Goal: Task Accomplishment & Management: Manage account settings

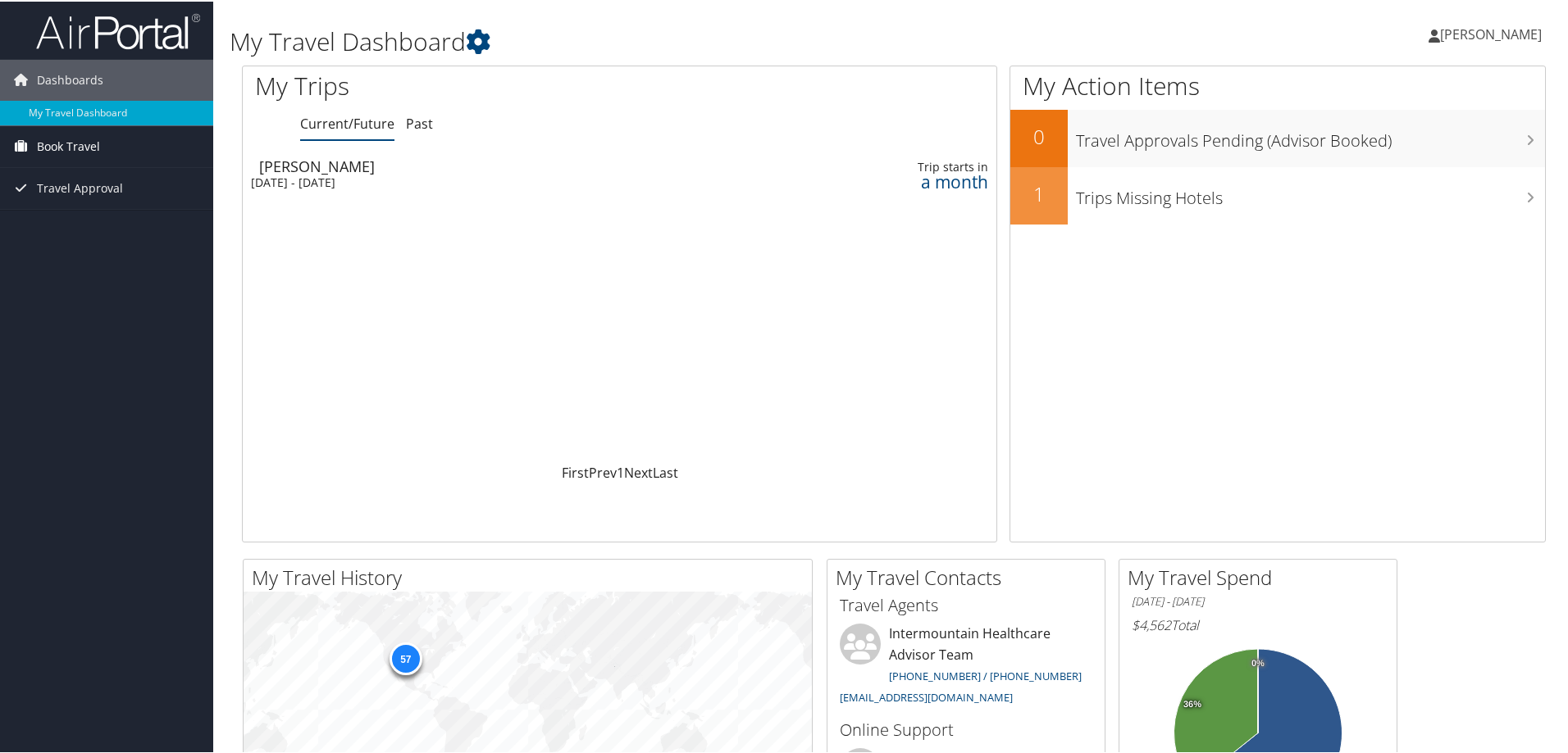
click at [74, 149] on span "Book Travel" at bounding box center [69, 144] width 63 height 41
click at [71, 172] on link "Approval Request (Beta)" at bounding box center [106, 178] width 213 height 24
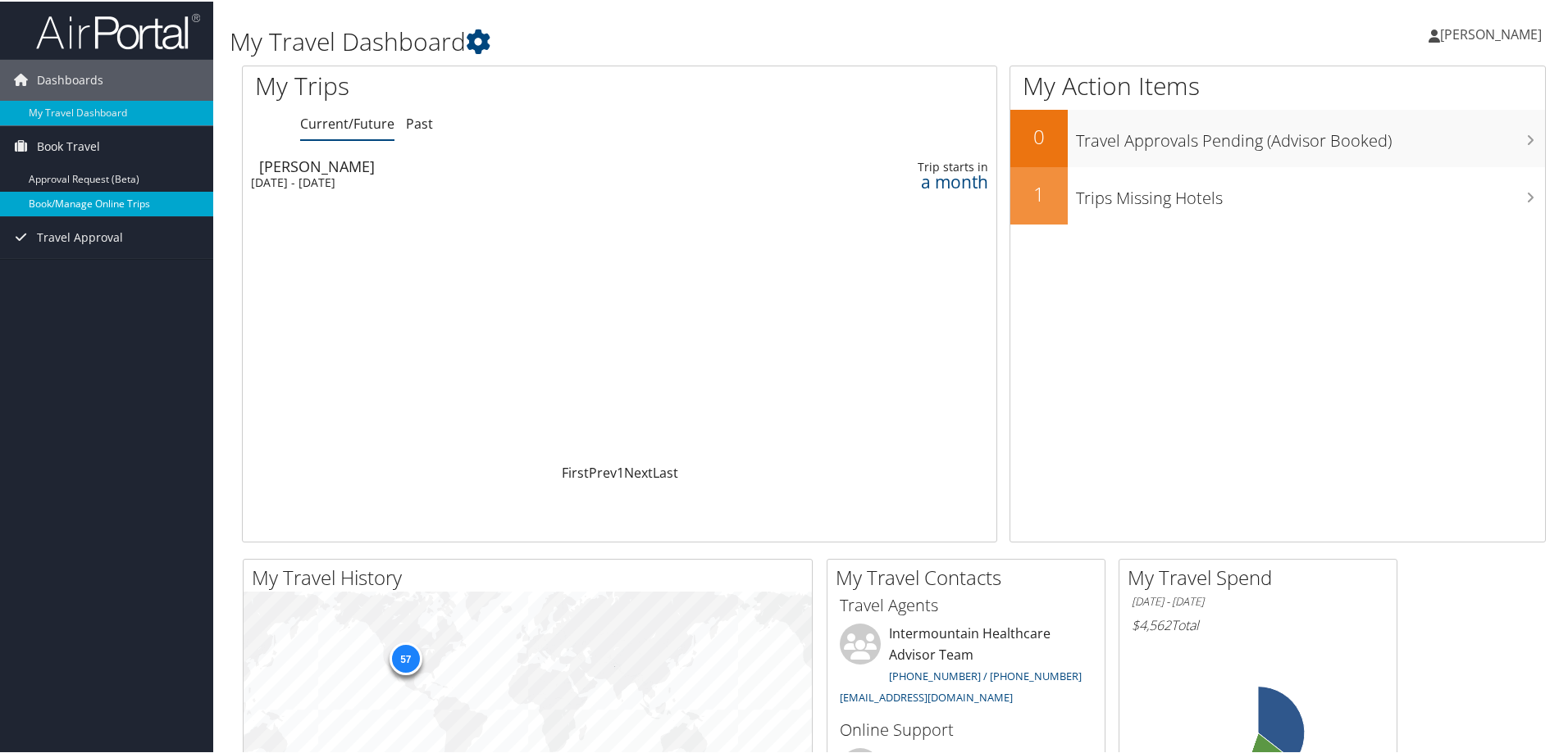
click at [60, 201] on link "Book/Manage Online Trips" at bounding box center [106, 202] width 213 height 24
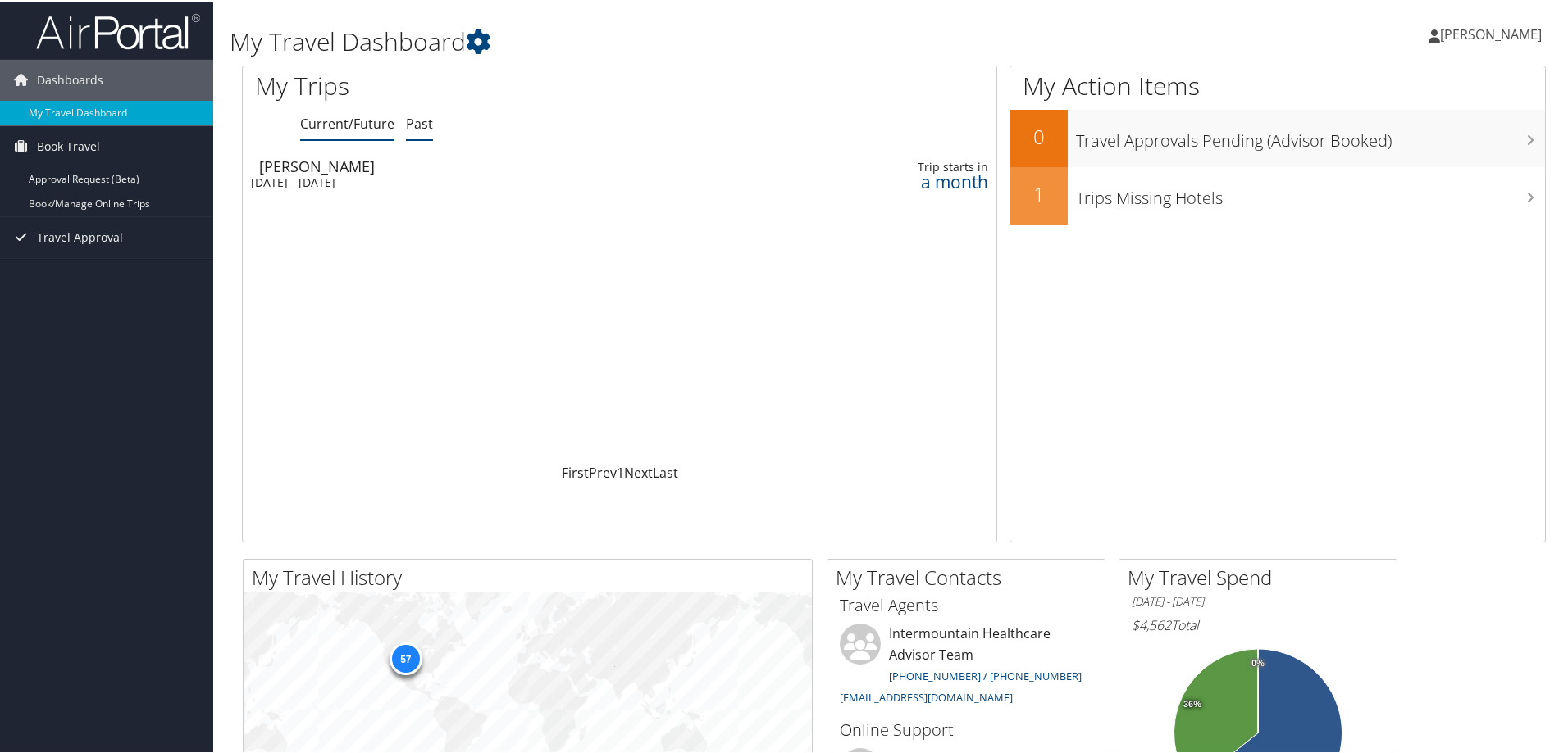
click at [429, 115] on link "Past" at bounding box center [420, 122] width 27 height 18
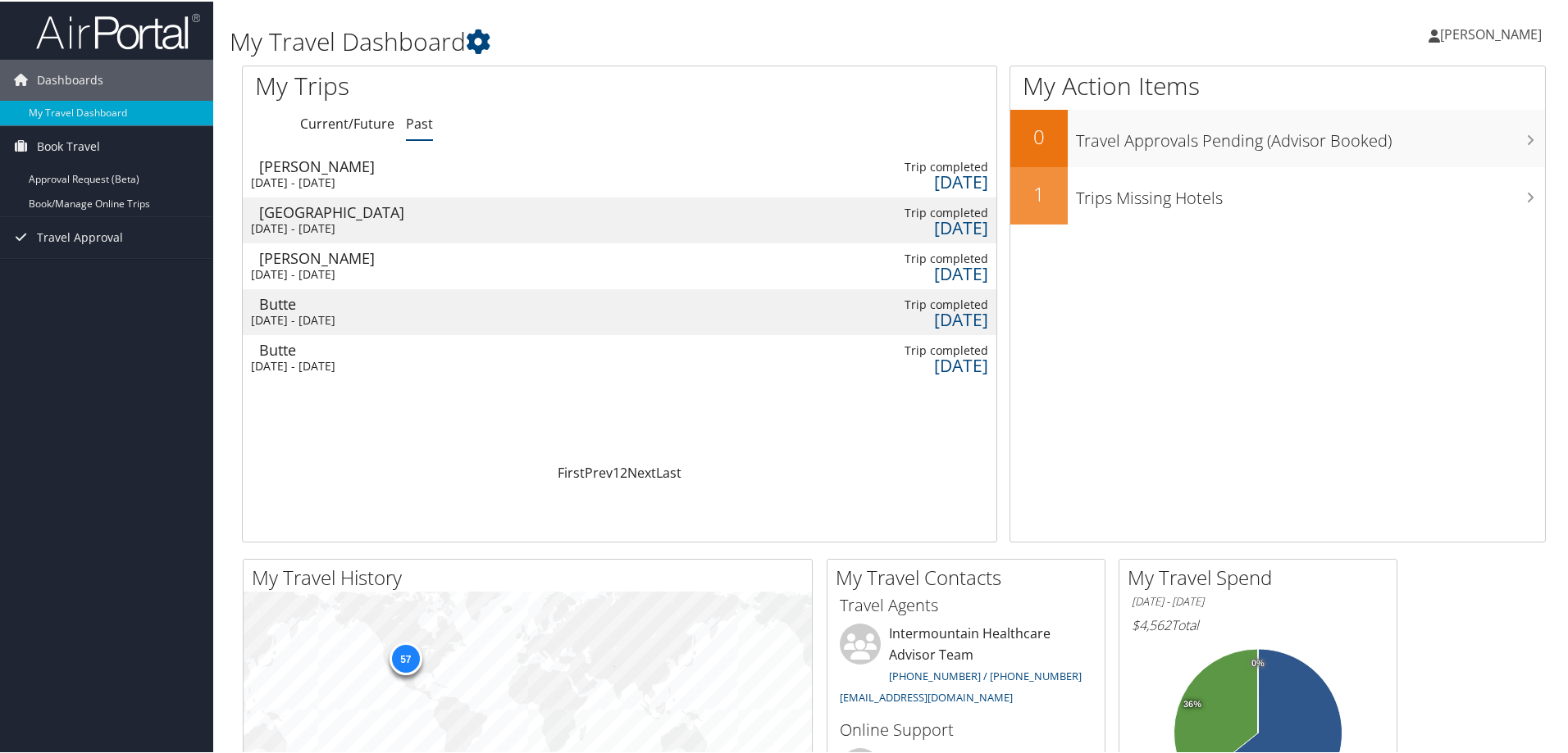
click at [328, 170] on div "Billings" at bounding box center [495, 164] width 474 height 14
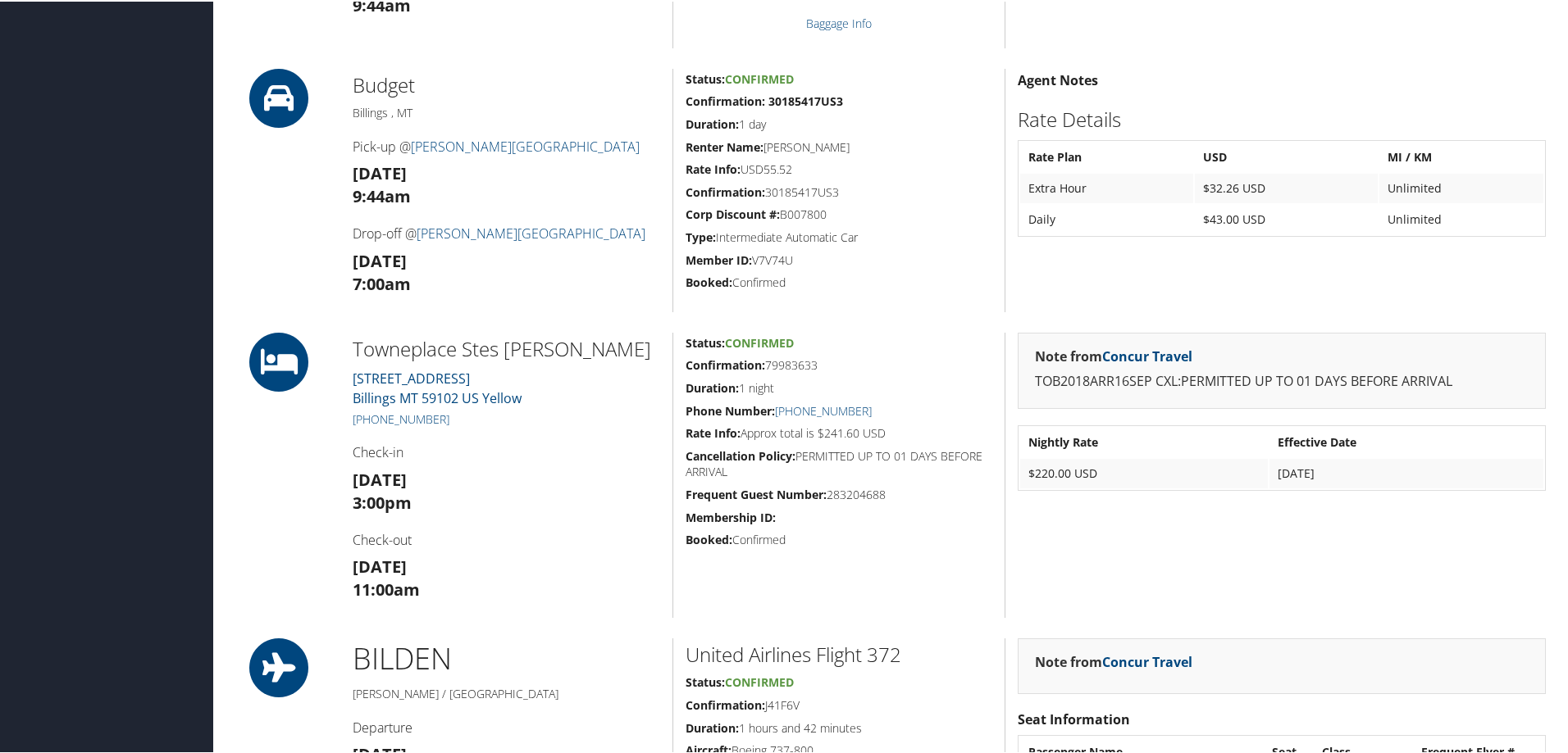
scroll to position [738, 0]
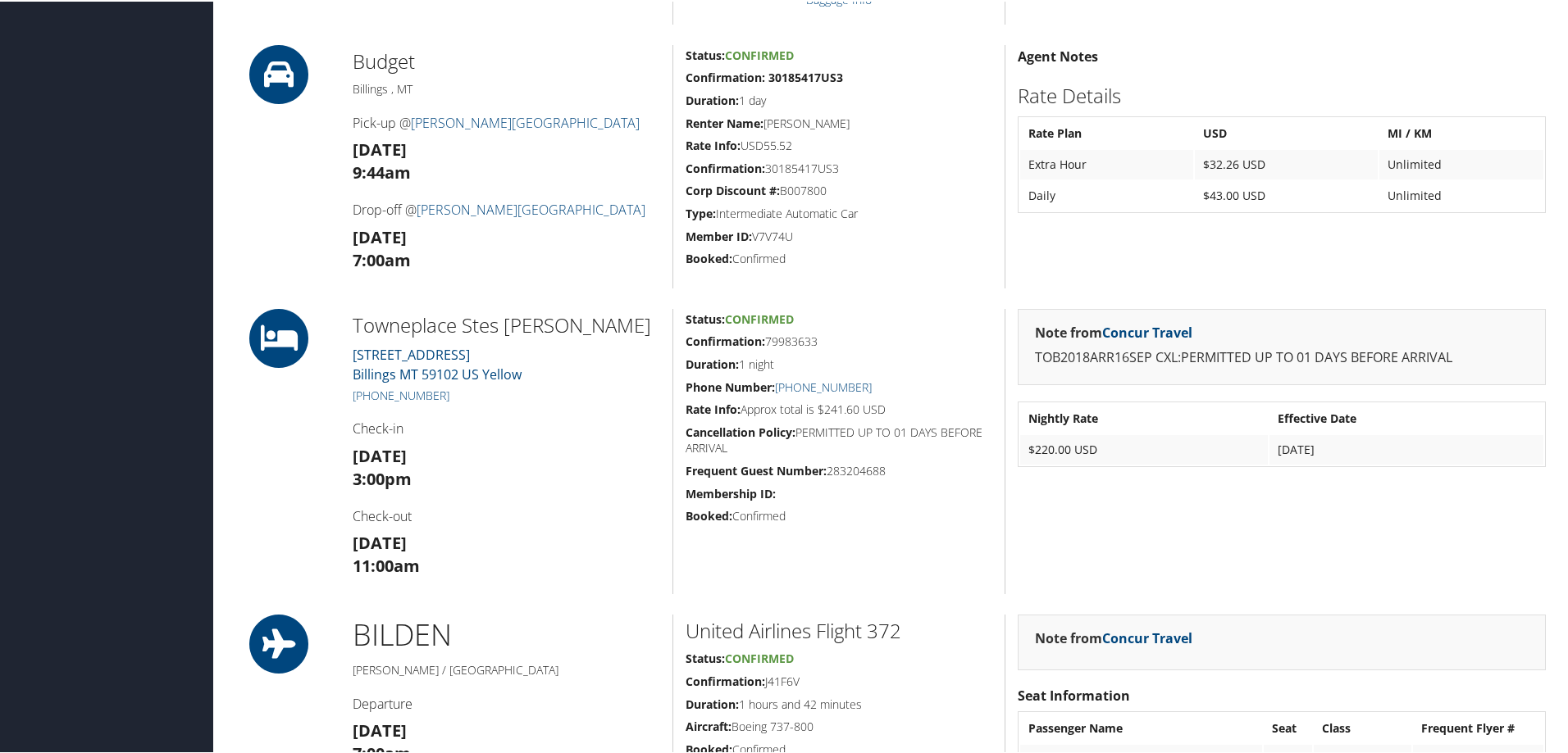
drag, startPoint x: 617, startPoint y: 323, endPoint x: 346, endPoint y: 319, distance: 271.0
click at [346, 319] on div "Towneplace Stes Billi Marriott [STREET_ADDRESS] Yellow [PHONE_NUMBER] Check-in …" at bounding box center [506, 450] width 332 height 285
copy h2 "Towneplace Stes Billi Marriott"
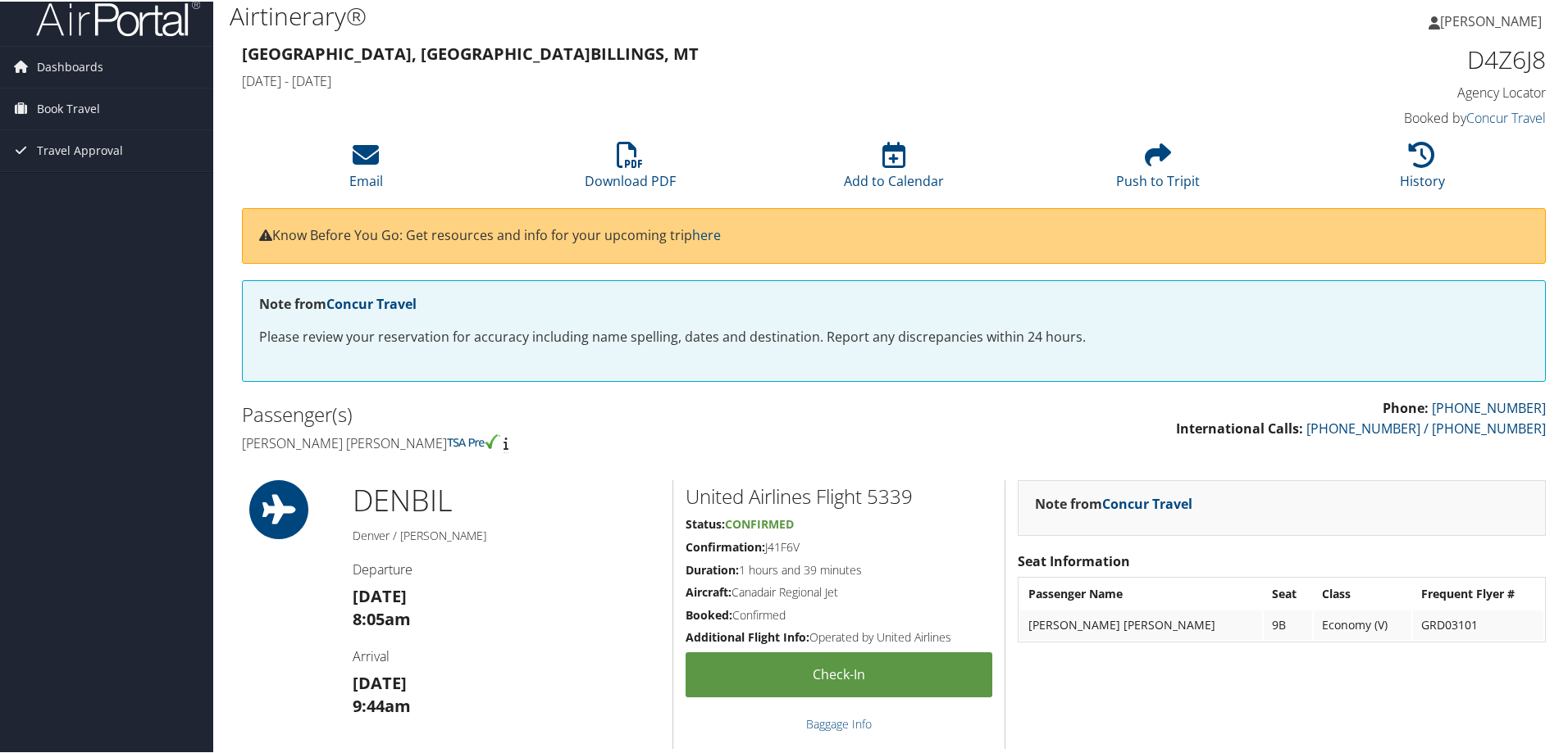
scroll to position [0, 0]
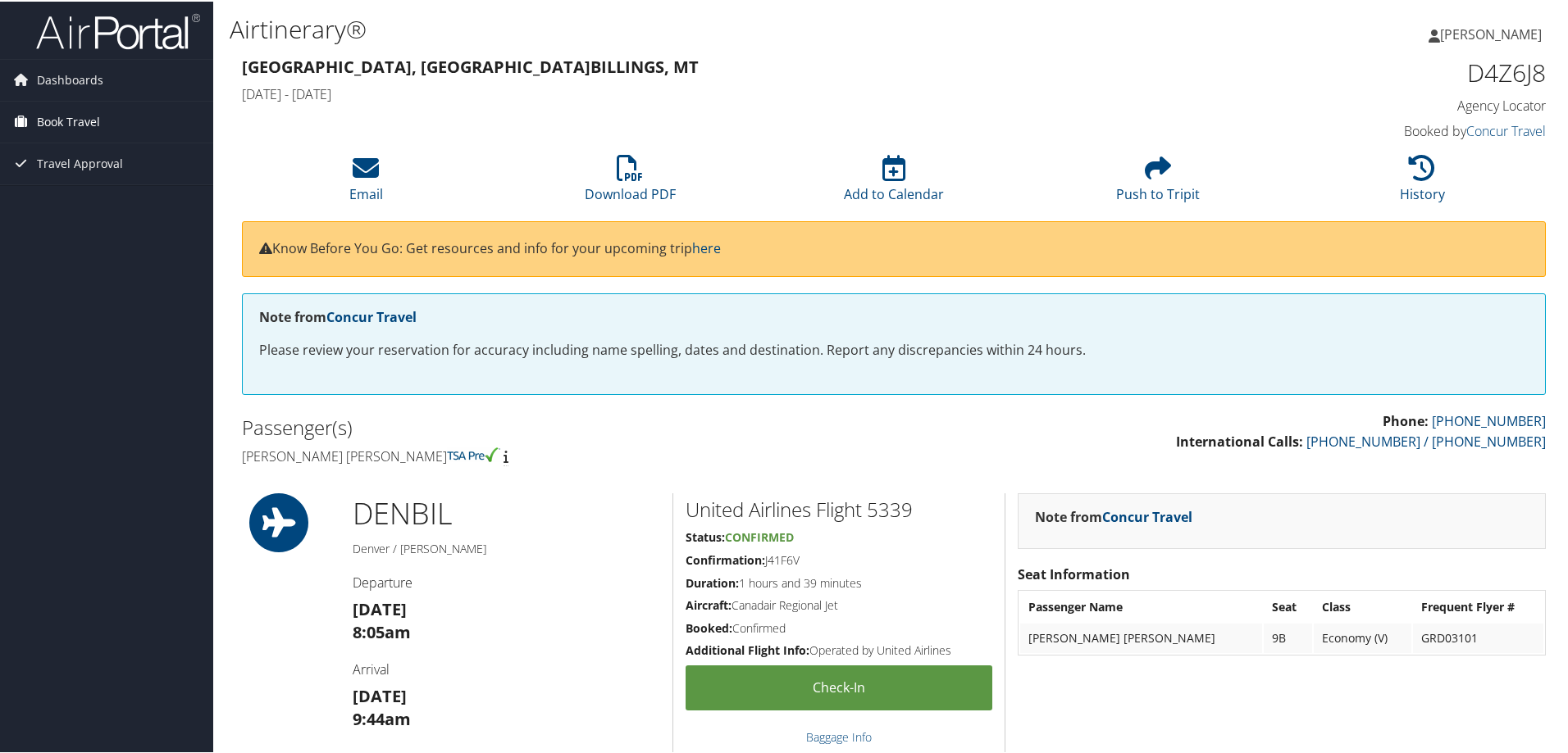
click at [60, 115] on span "Book Travel" at bounding box center [69, 120] width 63 height 41
click at [83, 177] on link "Book/Manage Online Trips" at bounding box center [106, 178] width 213 height 24
click at [67, 68] on span "Dashboards" at bounding box center [70, 78] width 67 height 41
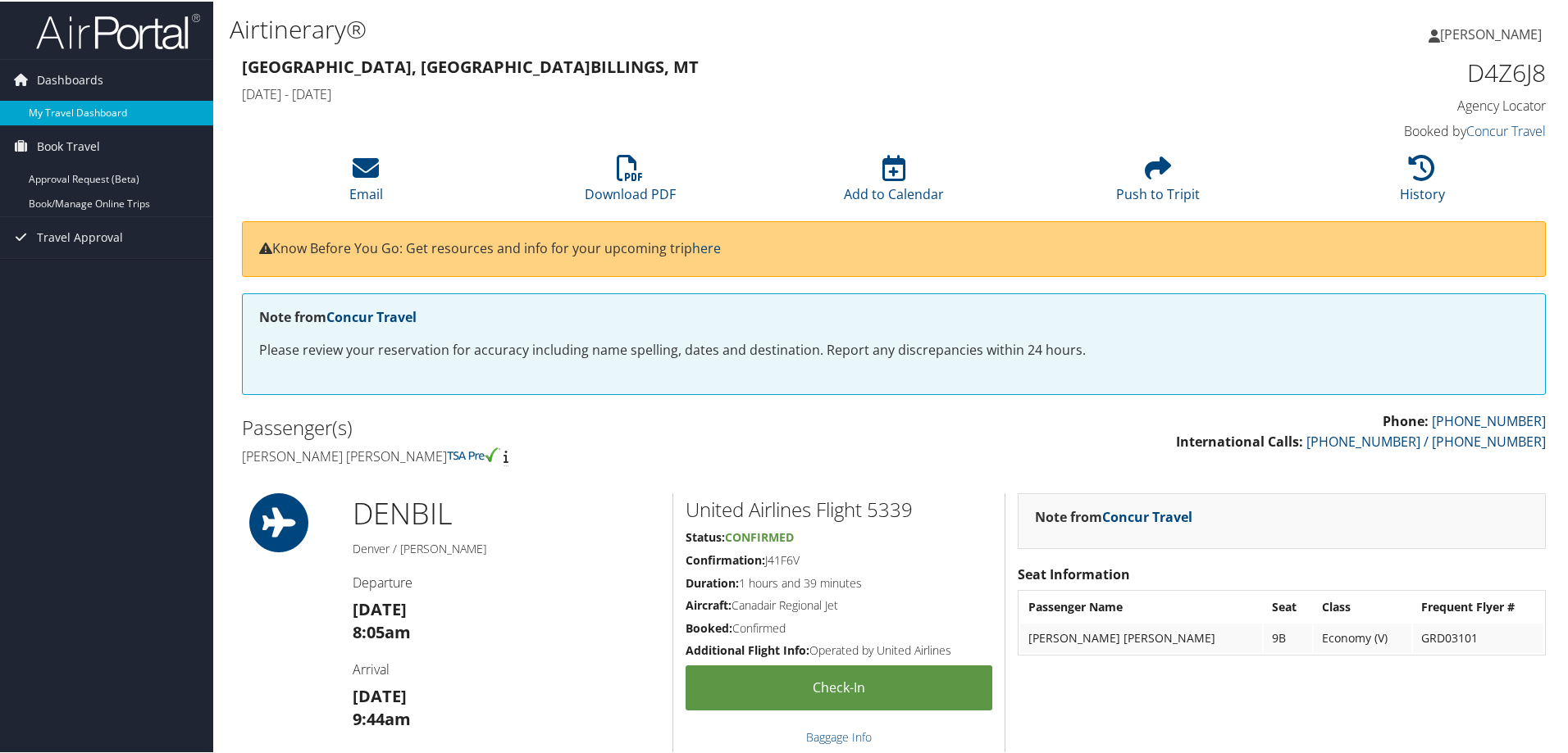
click at [70, 101] on link "My Travel Dashboard" at bounding box center [106, 111] width 213 height 24
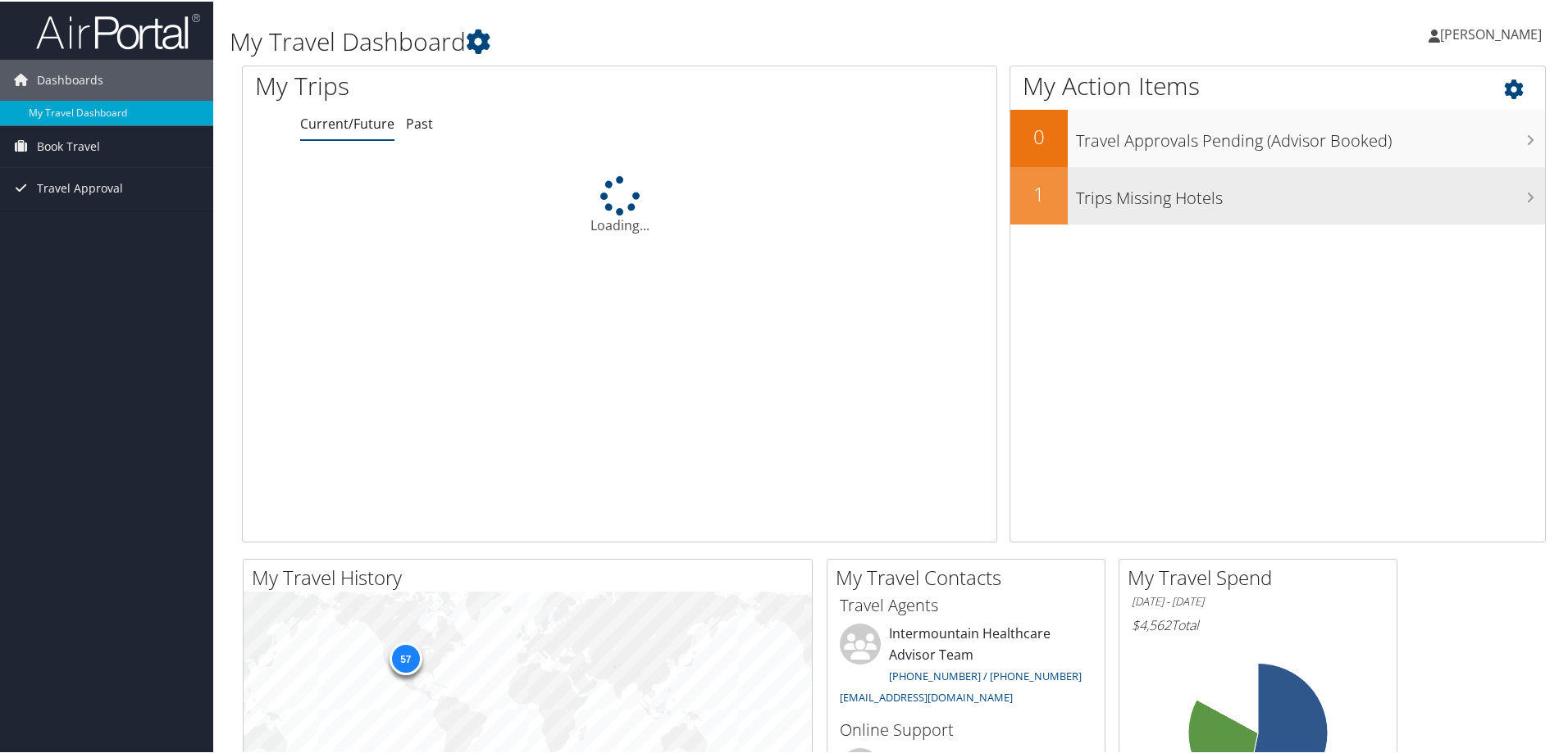
click at [1156, 197] on h3 "Trips Missing Hotels" at bounding box center [1310, 192] width 469 height 32
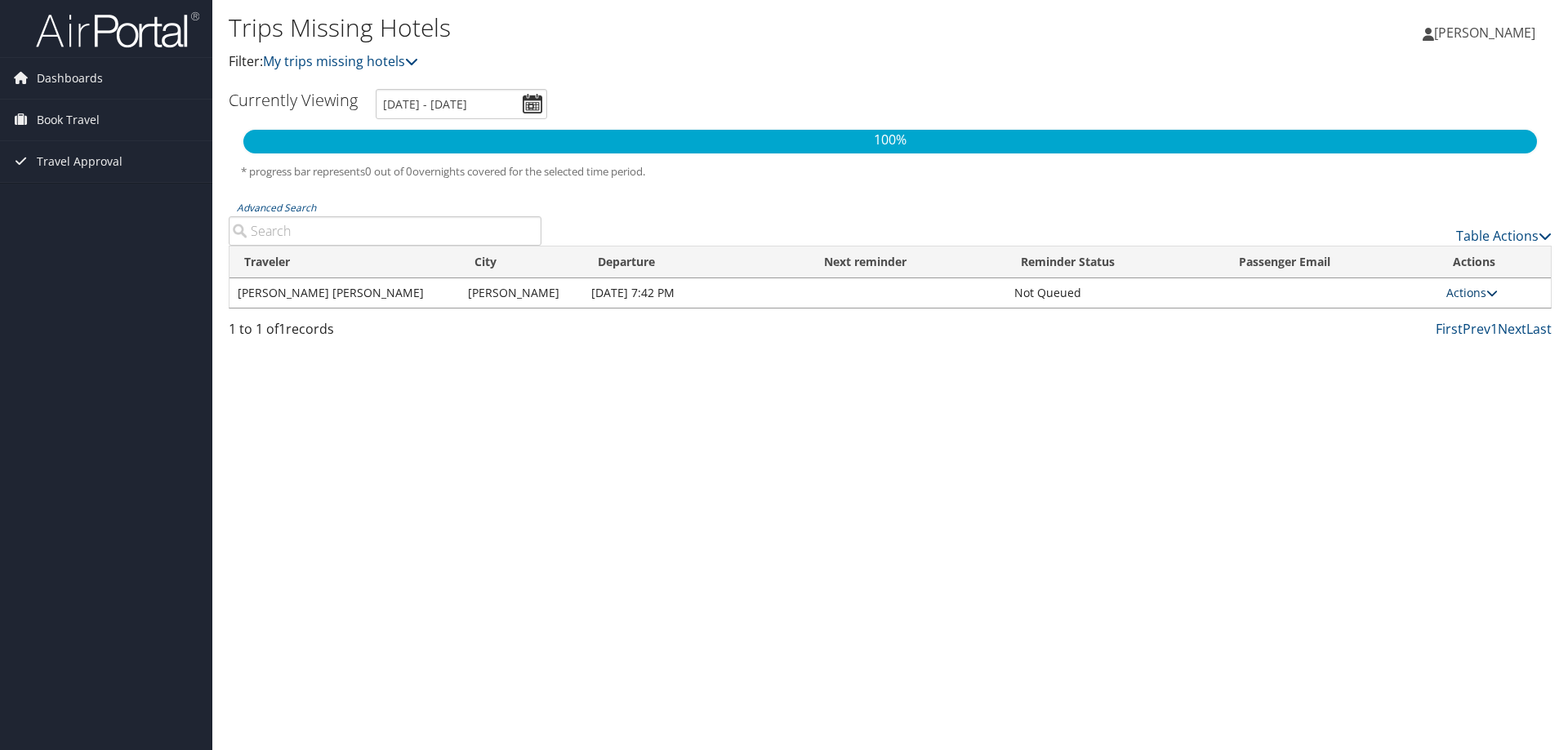
click at [1479, 292] on link "Actions" at bounding box center [1472, 292] width 51 height 15
click at [1451, 372] on link "Attach Hotel" at bounding box center [1434, 372] width 112 height 28
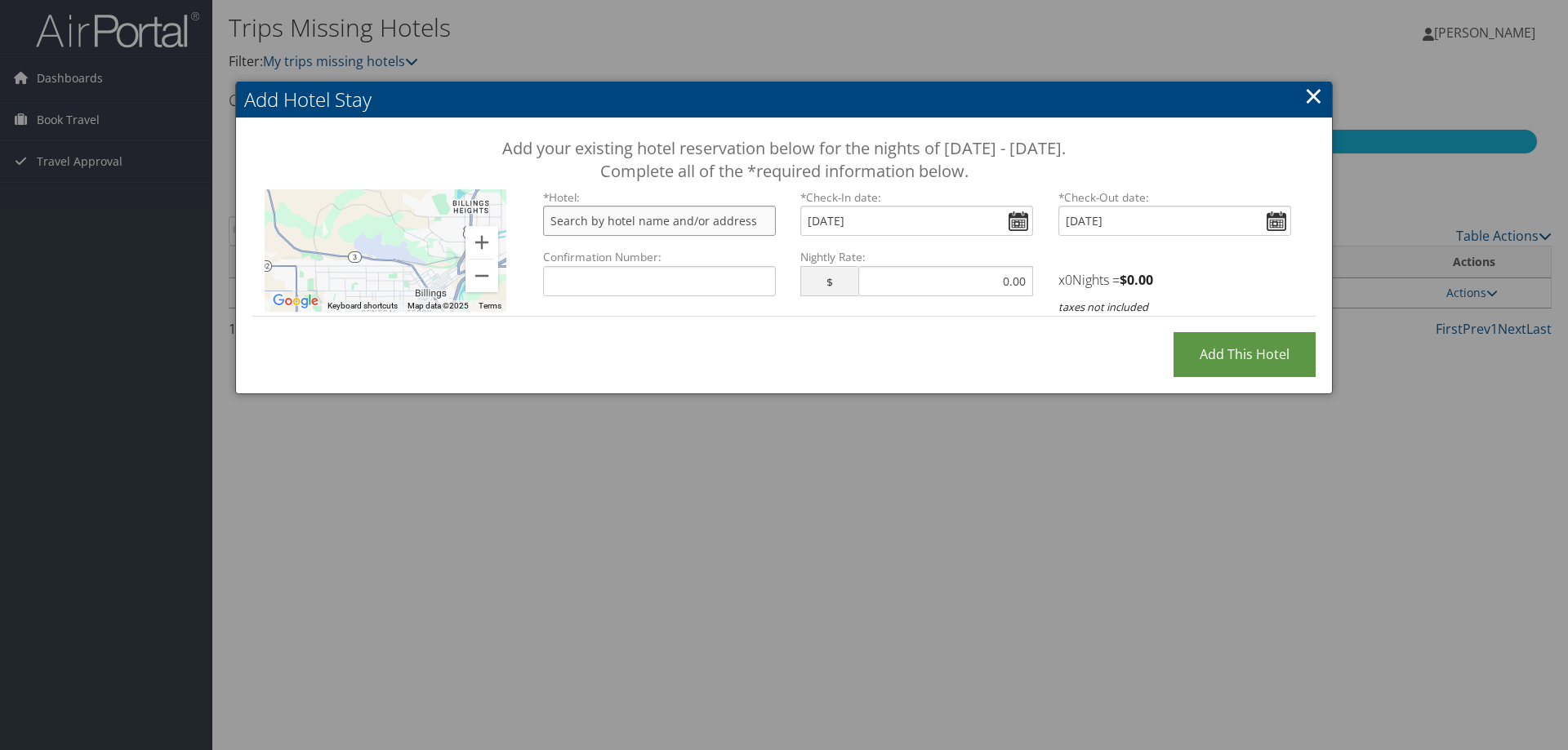
click at [720, 223] on input "text" at bounding box center [659, 221] width 233 height 31
click at [1312, 94] on link "×" at bounding box center [1313, 95] width 19 height 32
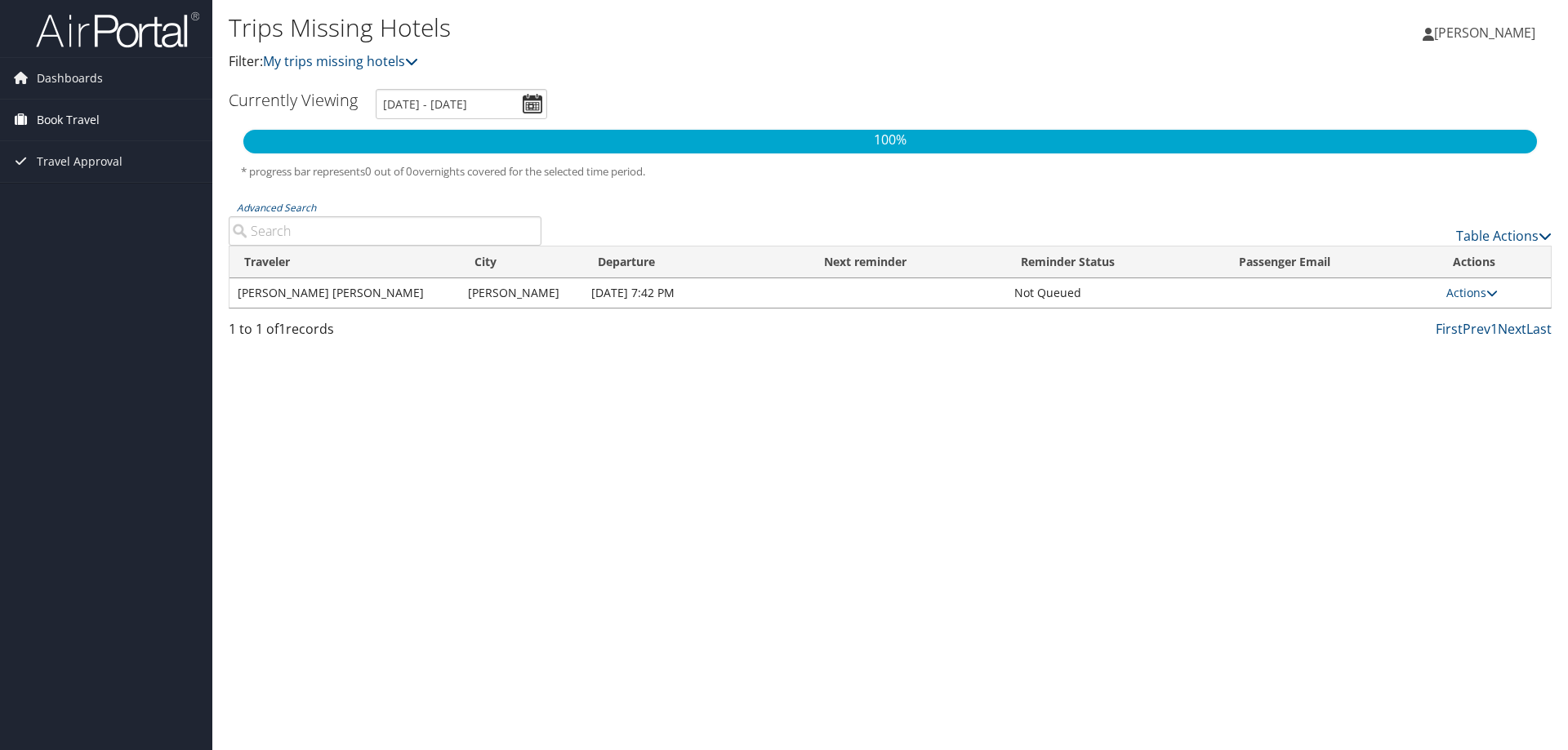
click at [95, 121] on span "Book Travel" at bounding box center [68, 119] width 63 height 40
click at [82, 178] on link "Book/Manage Online Trips" at bounding box center [106, 177] width 212 height 24
